Goal: Task Accomplishment & Management: Complete application form

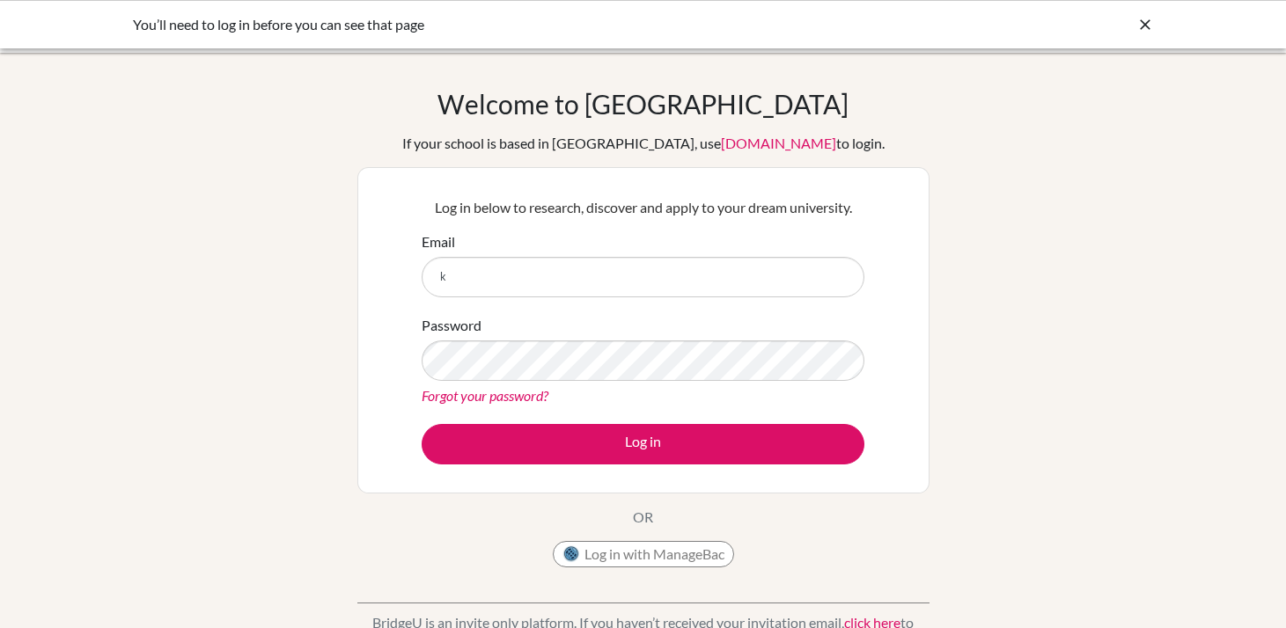
type input "kristin.w@asbsk.ac.th"
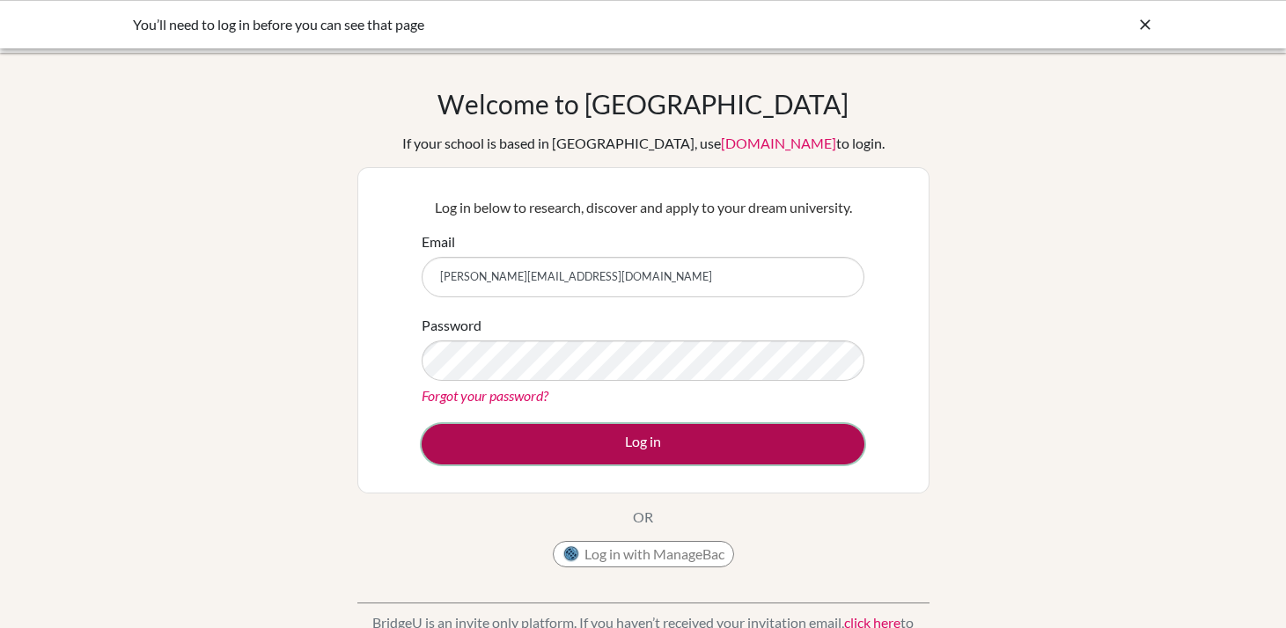
click at [510, 444] on button "Log in" at bounding box center [643, 444] width 443 height 40
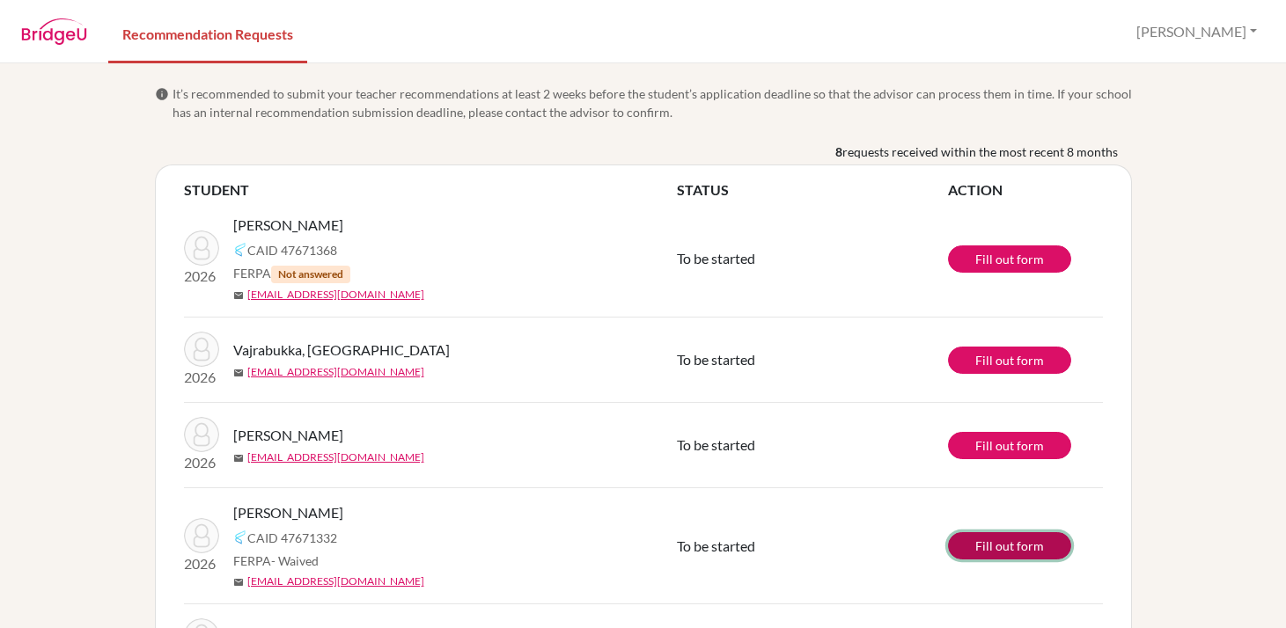
click at [1044, 547] on link "Fill out form" at bounding box center [1009, 545] width 123 height 27
